Goal: Information Seeking & Learning: Check status

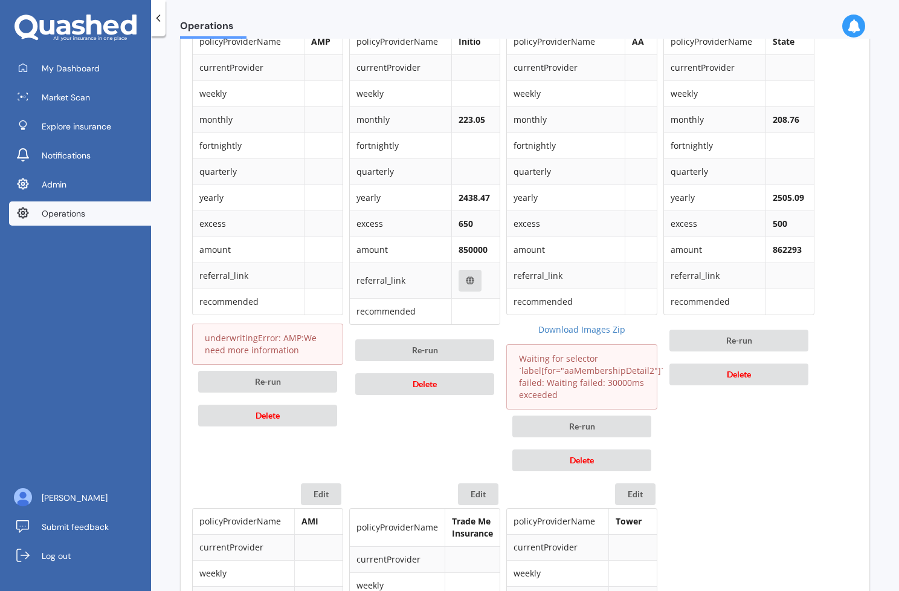
scroll to position [401, 0]
